Goal: Information Seeking & Learning: Check status

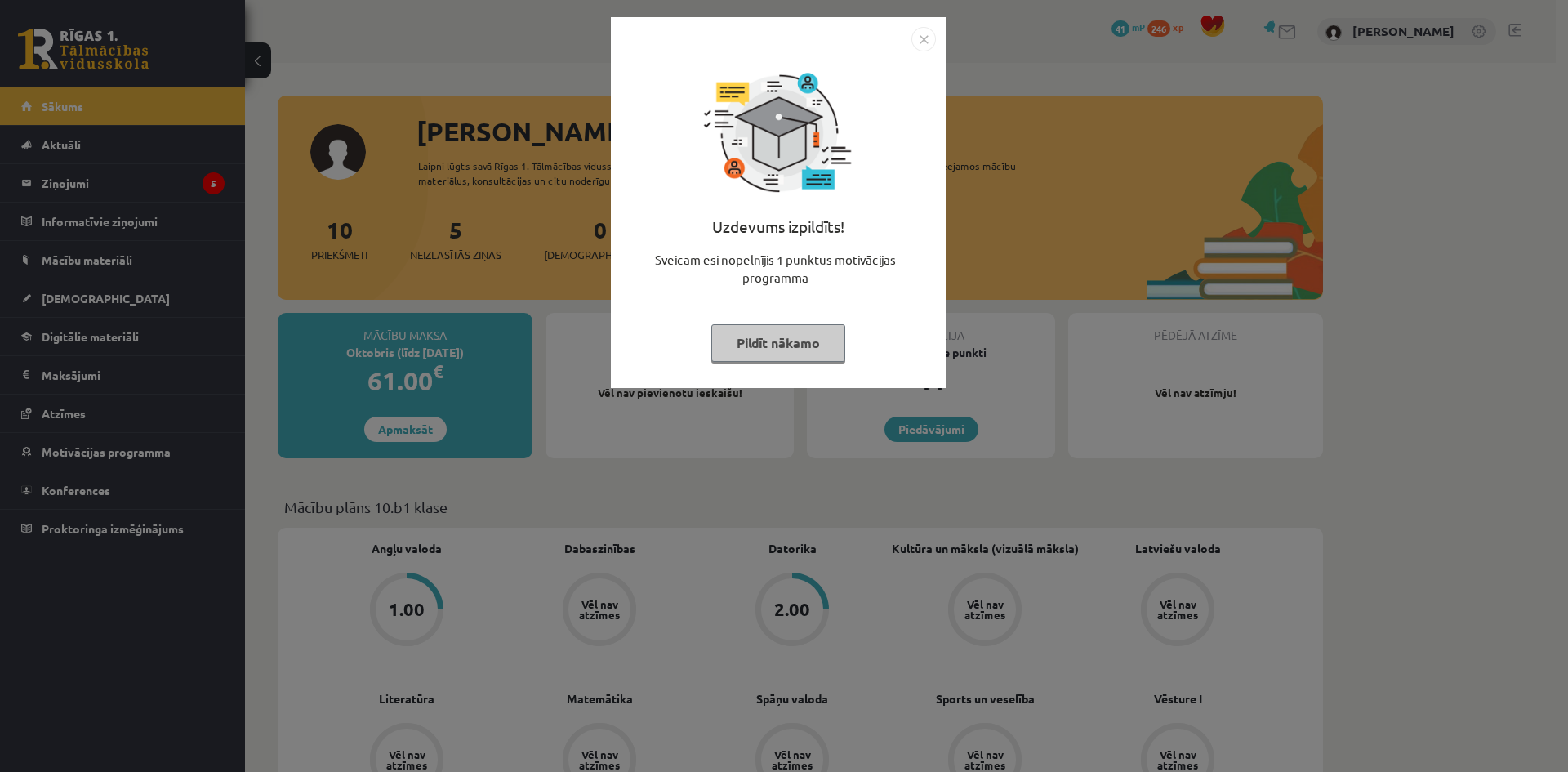
click at [823, 348] on button "Pildīt nākamo" at bounding box center [778, 342] width 134 height 37
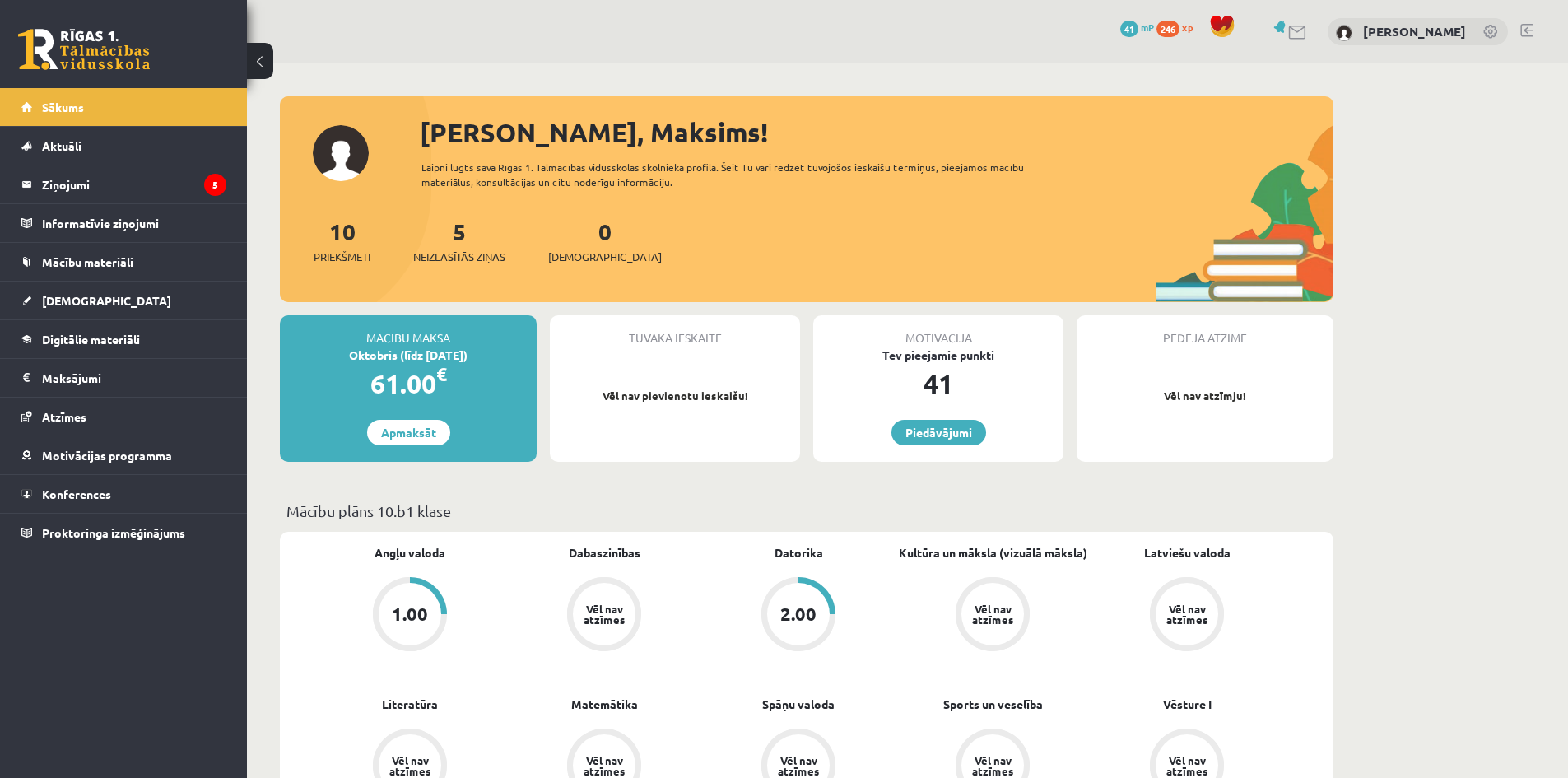
click at [780, 585] on div "2.00" at bounding box center [798, 614] width 74 height 74
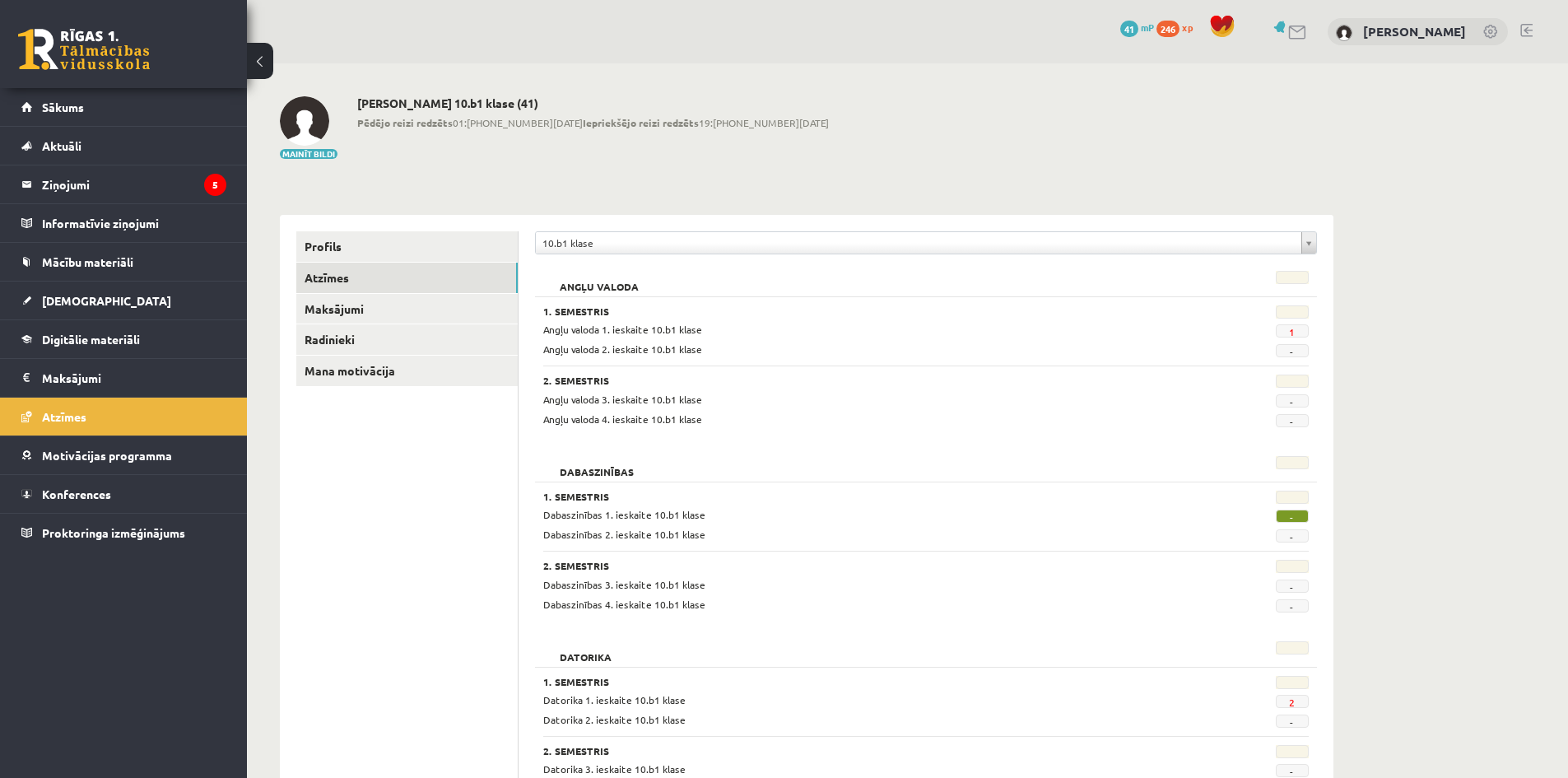
scroll to position [137, 0]
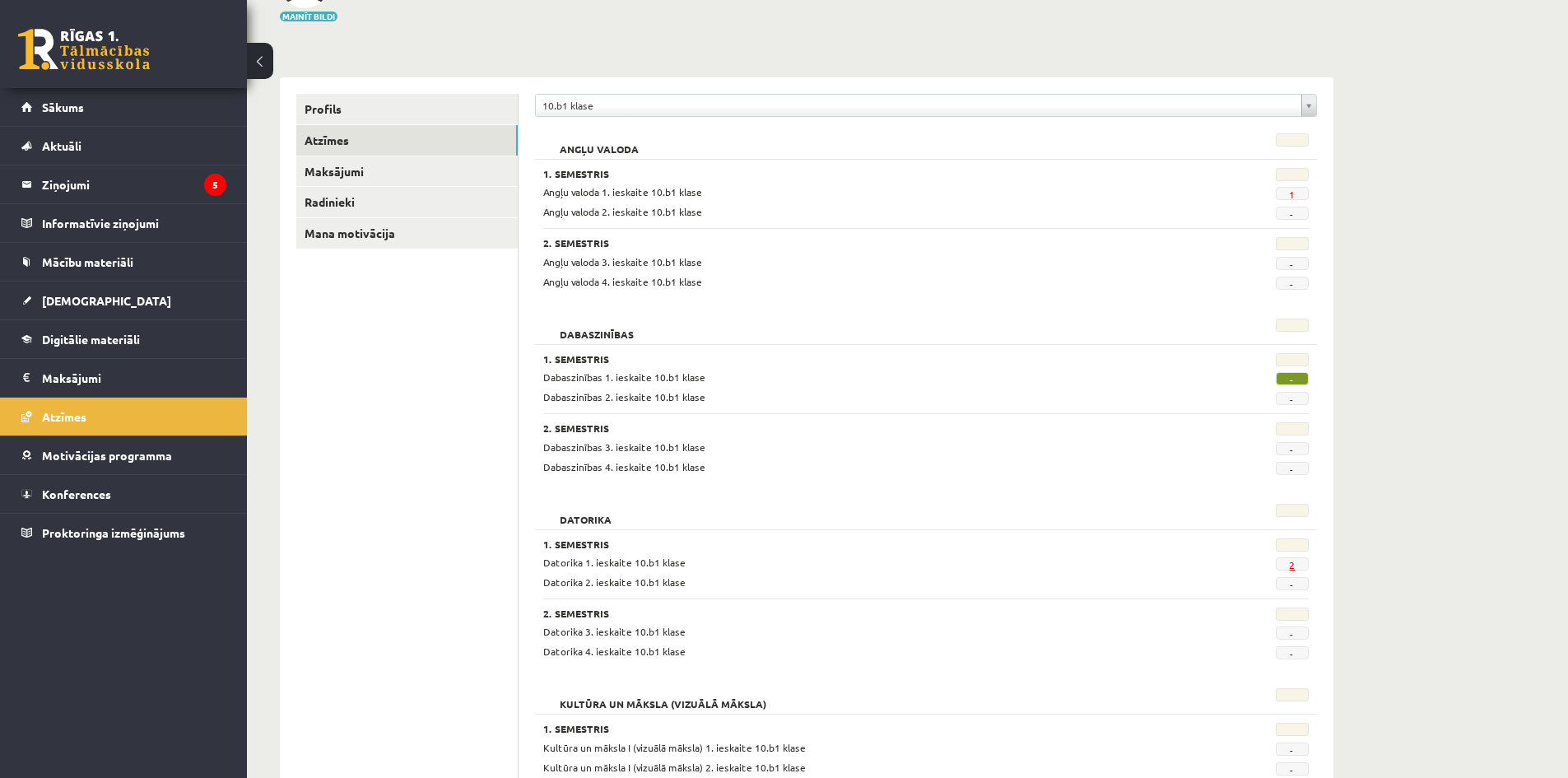
click at [1291, 557] on div "2" at bounding box center [1255, 563] width 132 height 15
click at [1290, 559] on link "2" at bounding box center [1292, 565] width 6 height 13
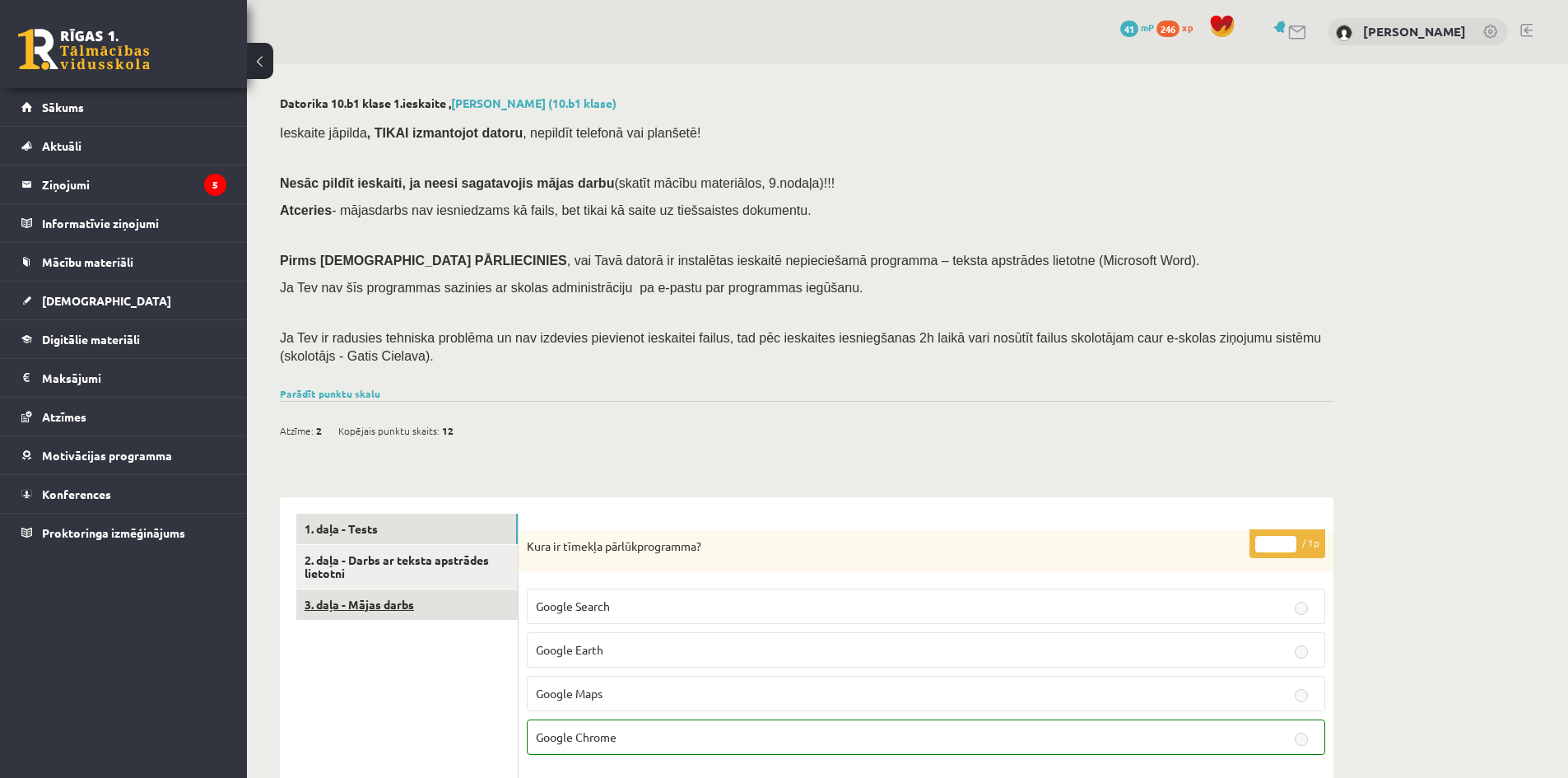
scroll to position [137, 0]
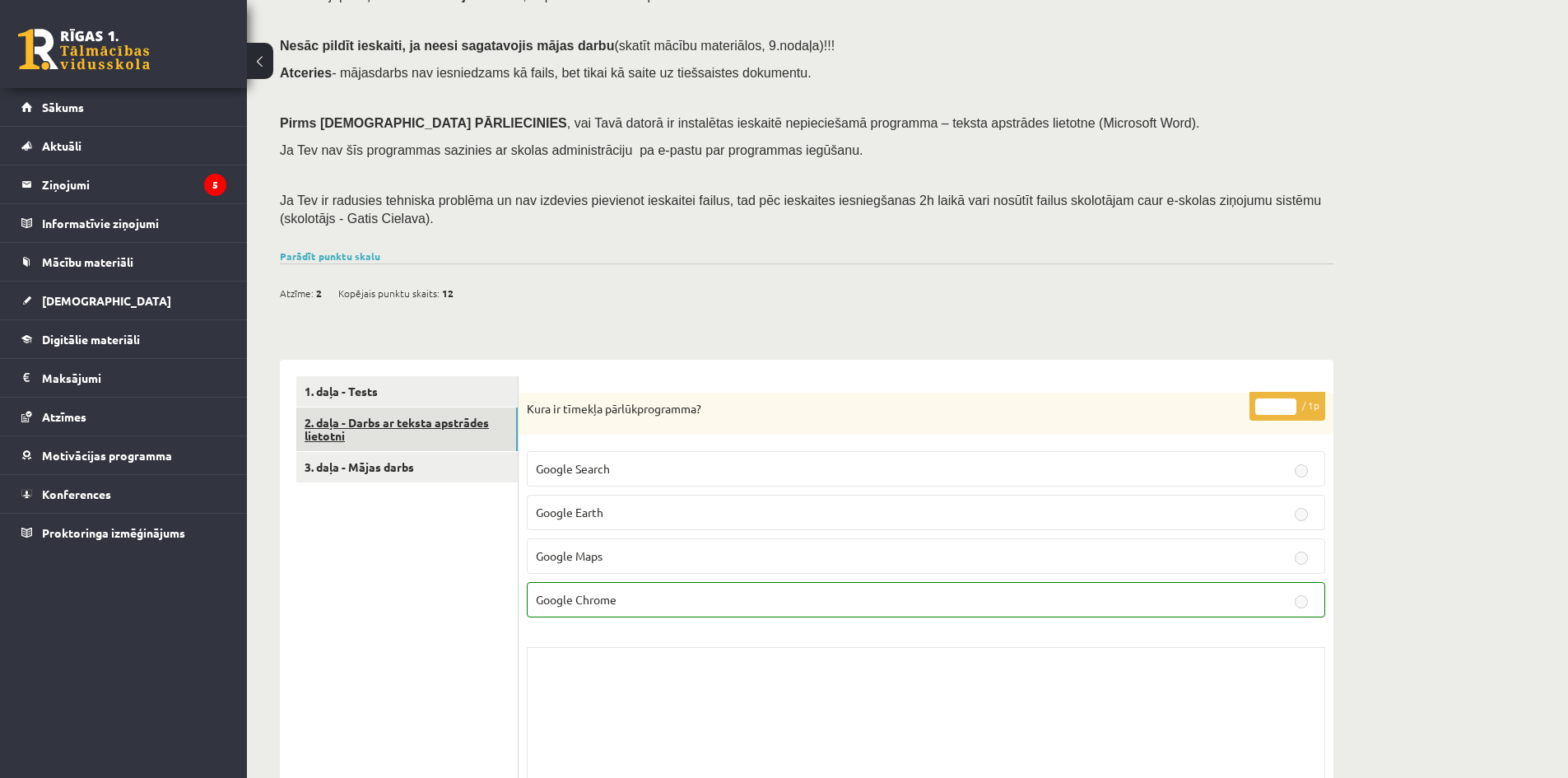
click at [426, 448] on link "2. daļa - Darbs ar teksta apstrādes lietotni" at bounding box center [407, 429] width 222 height 44
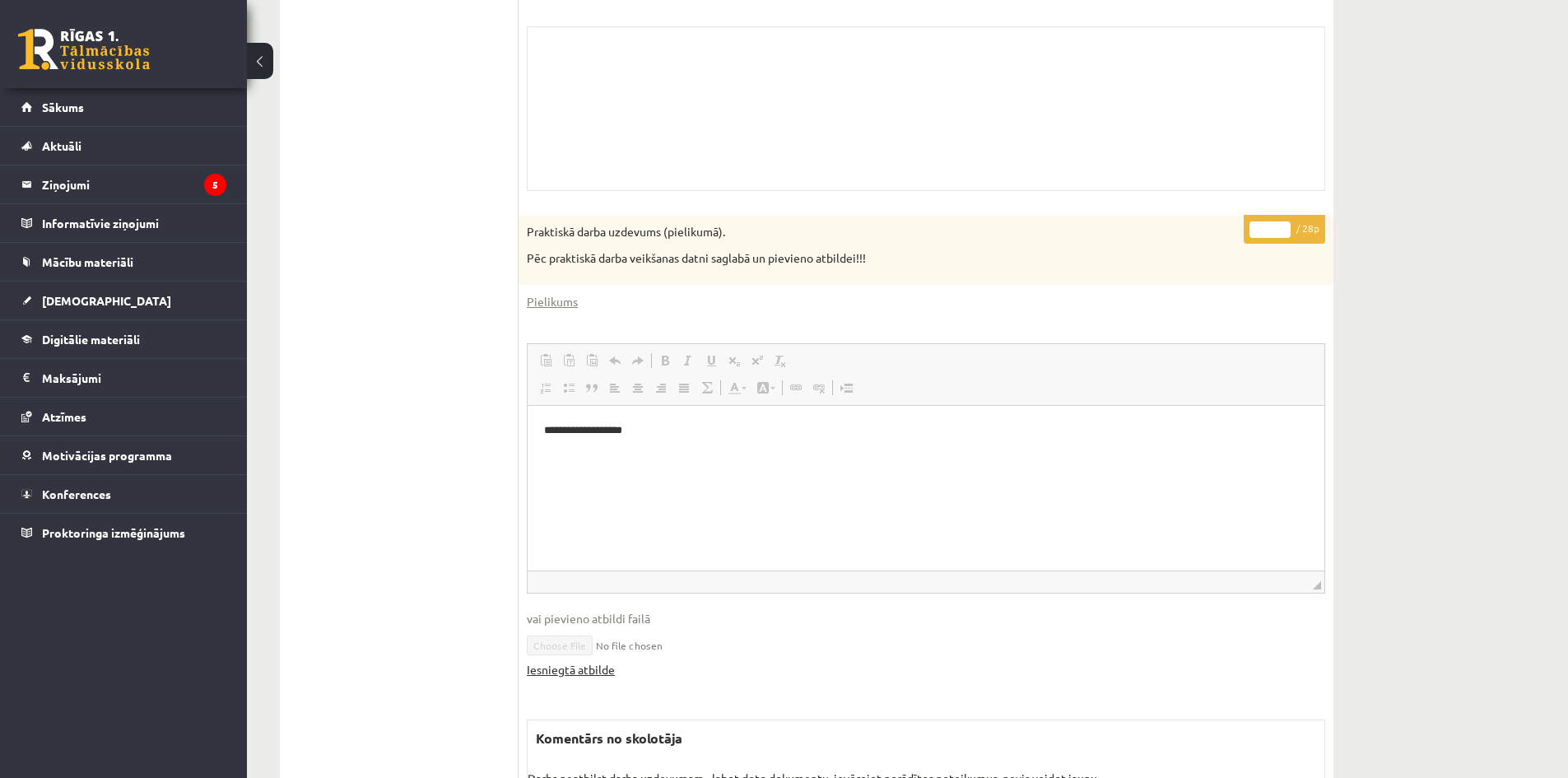
scroll to position [803, 0]
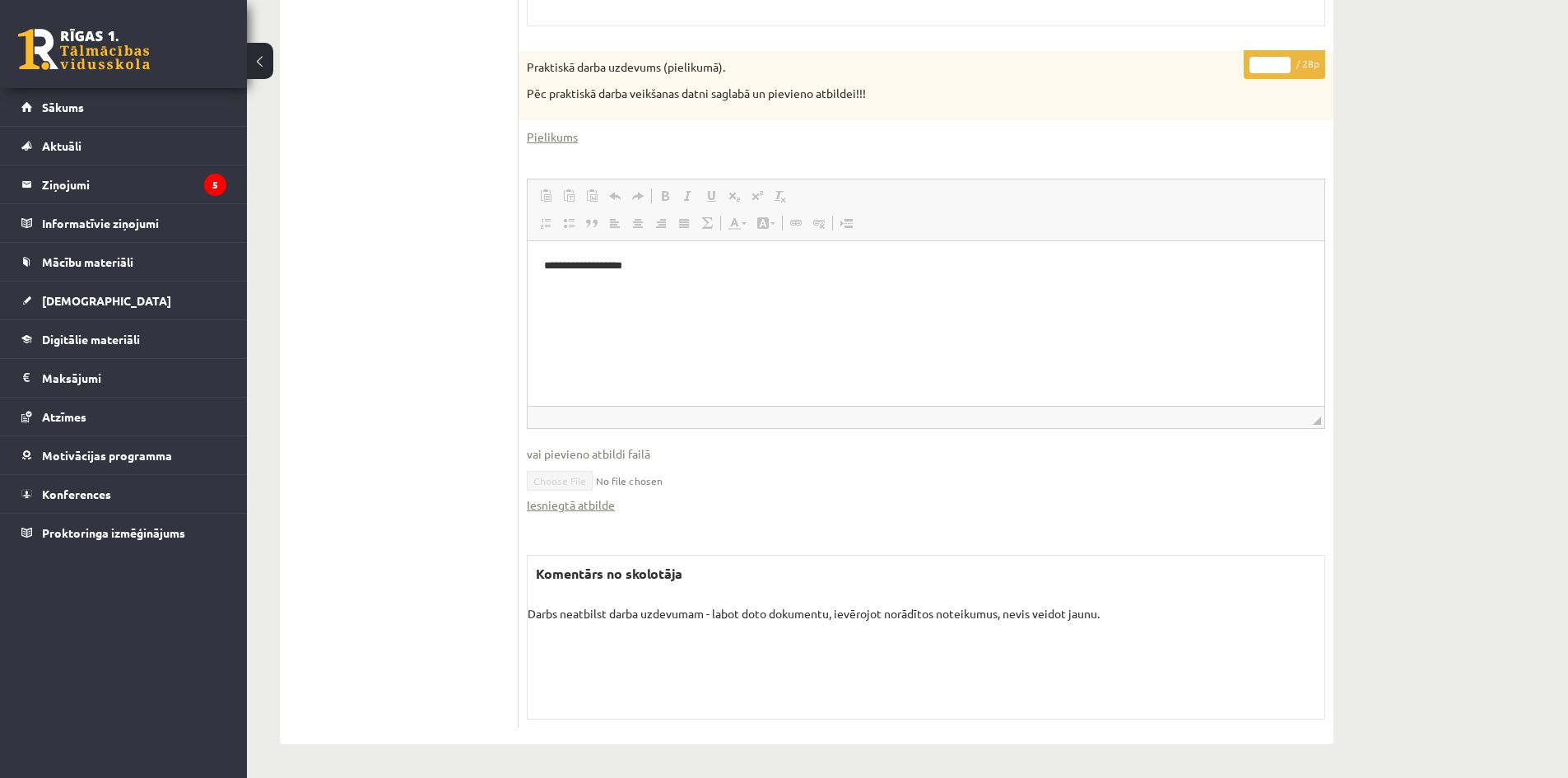
click at [1549, 479] on div "Datorika 10.b1 klase 1.ieskaite , Maksims Cibuļskis (10.b1 klase) Ieskaite jāpi…" at bounding box center [907, 18] width 1321 height 1517
